Goal: Feedback & Contribution: Leave review/rating

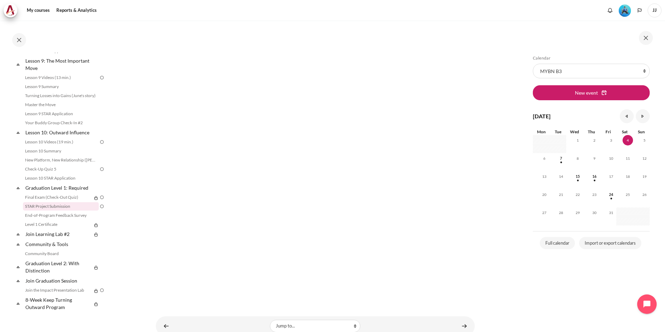
scroll to position [151, 0]
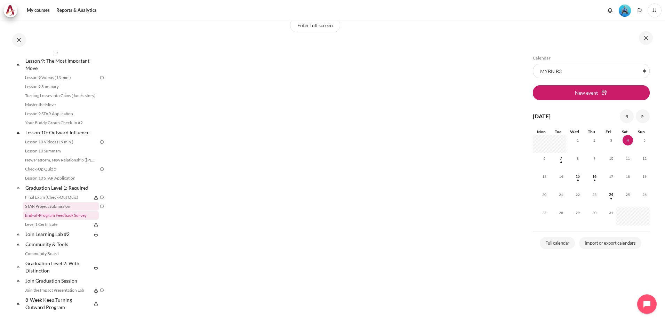
click at [55, 215] on link "End-of-Program Feedback Survey" at bounding box center [61, 215] width 76 height 8
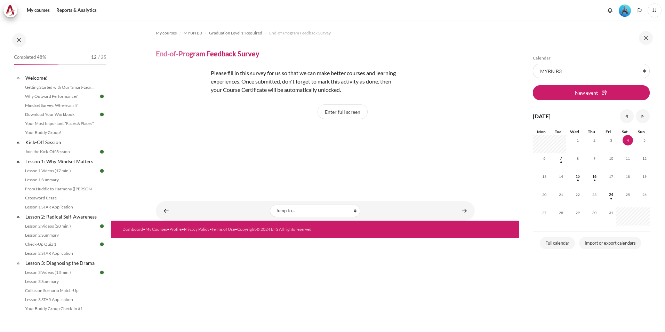
scroll to position [584, 0]
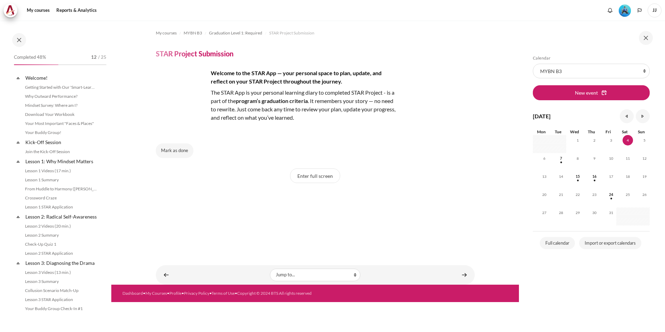
scroll to position [584, 0]
